Goal: Task Accomplishment & Management: Complete application form

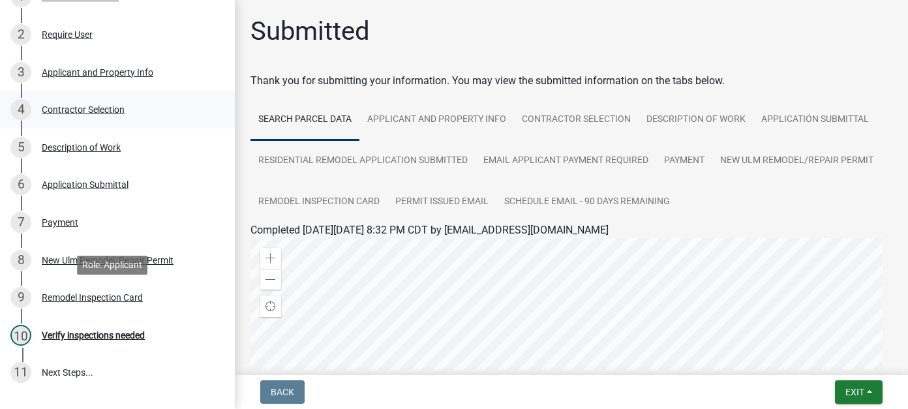
scroll to position [130, 0]
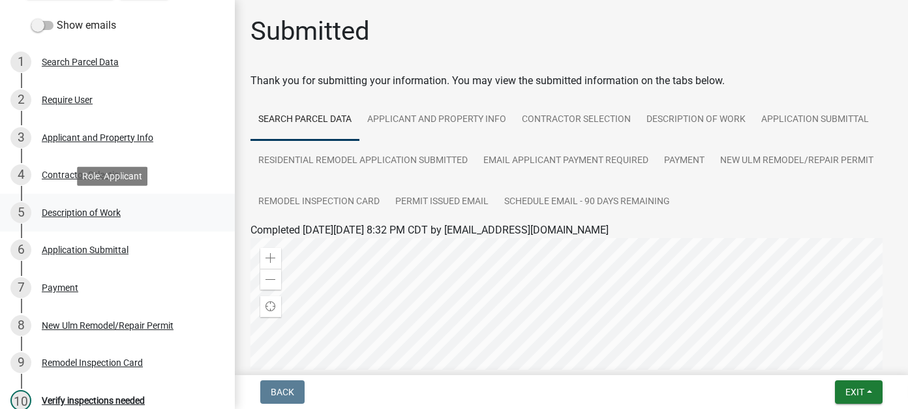
click at [109, 216] on div "Description of Work" at bounding box center [81, 212] width 79 height 9
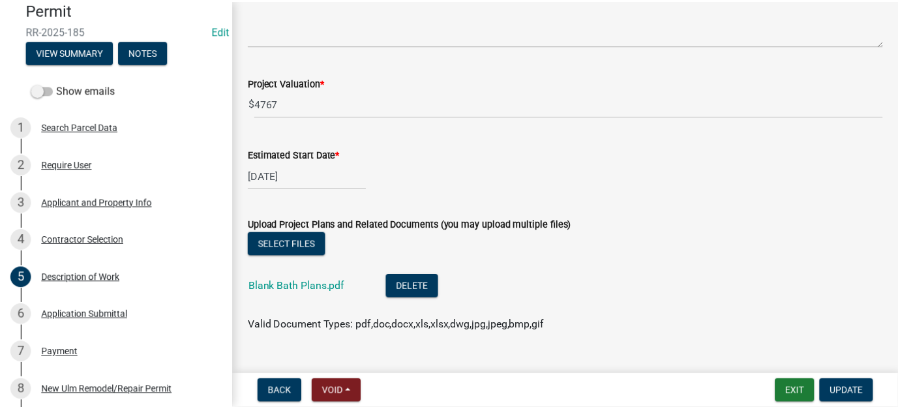
scroll to position [416, 0]
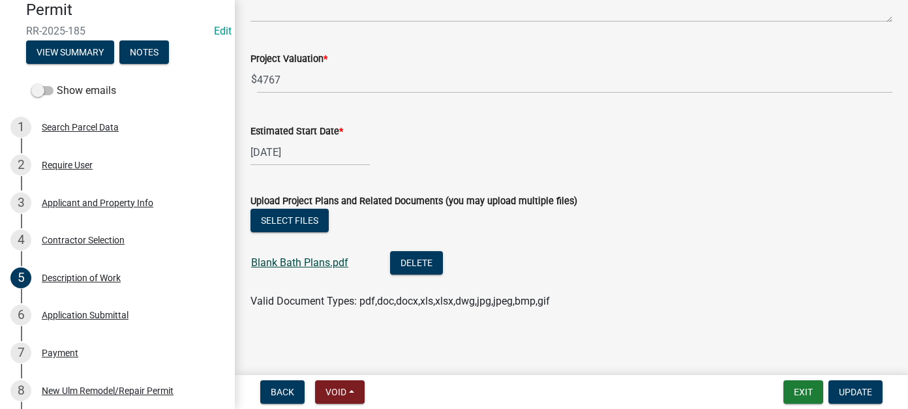
click at [338, 256] on link "Blank Bath Plans.pdf" at bounding box center [299, 262] width 97 height 12
click at [783, 384] on button "Exit" at bounding box center [803, 391] width 40 height 23
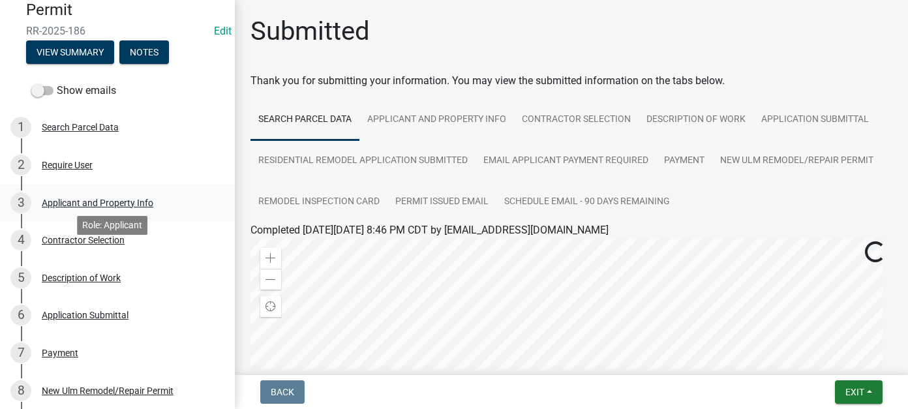
scroll to position [130, 0]
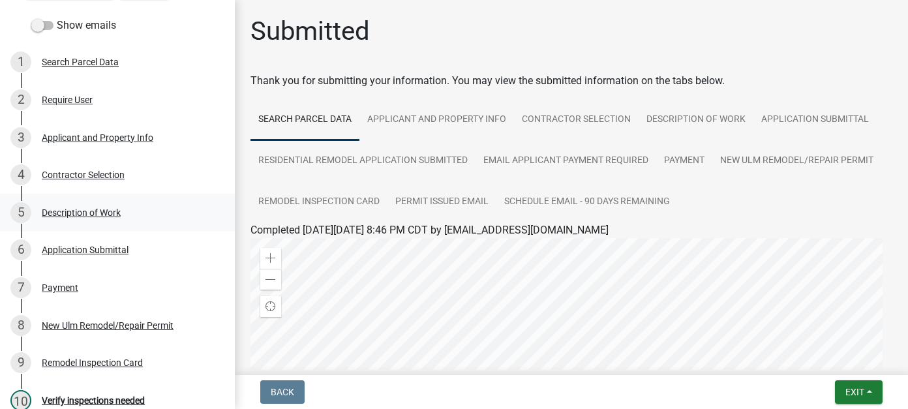
drag, startPoint x: 115, startPoint y: 222, endPoint x: 154, endPoint y: 218, distance: 39.4
click at [115, 222] on div "5 Description of Work" at bounding box center [112, 212] width 204 height 21
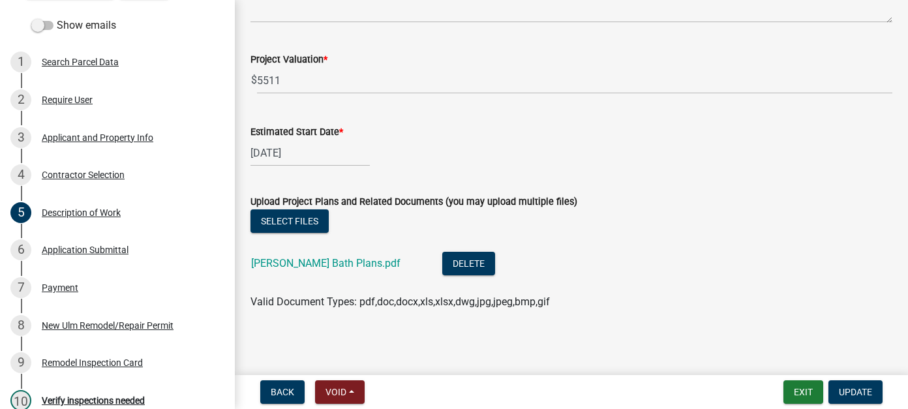
scroll to position [416, 0]
click at [312, 259] on link "Stern Bath Plans.pdf" at bounding box center [325, 262] width 149 height 12
